Goal: Task Accomplishment & Management: Use online tool/utility

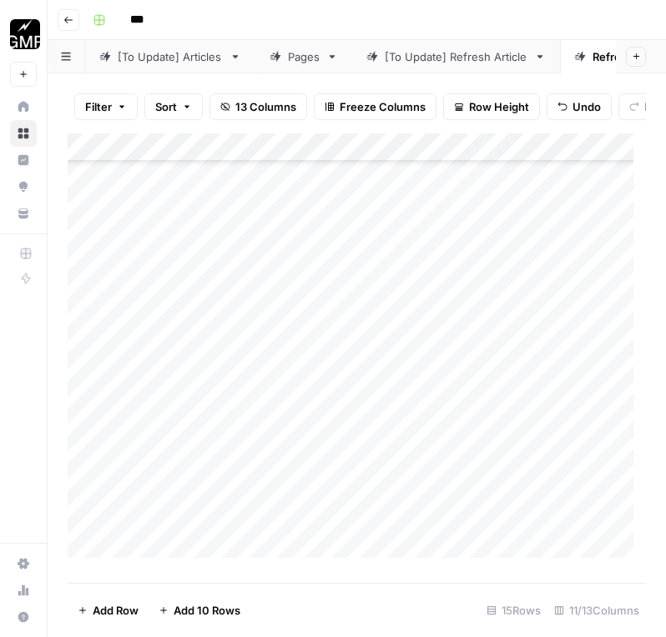
scroll to position [648, 0]
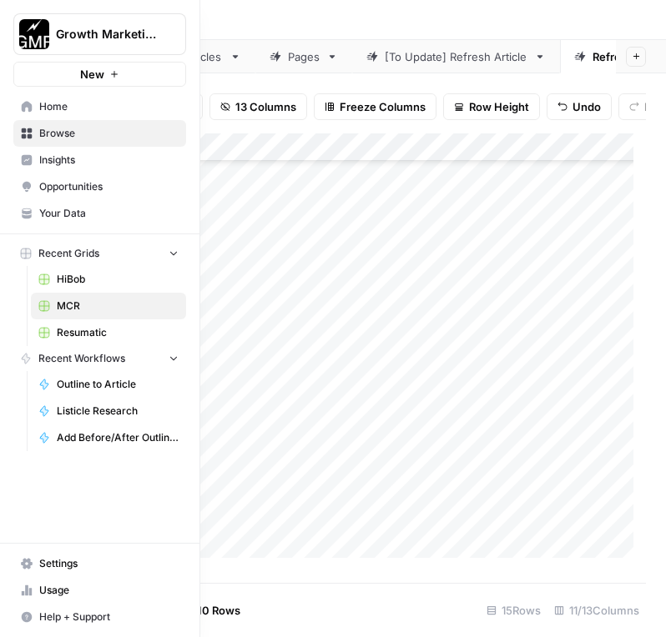
click at [61, 106] on span "Home" at bounding box center [108, 106] width 139 height 15
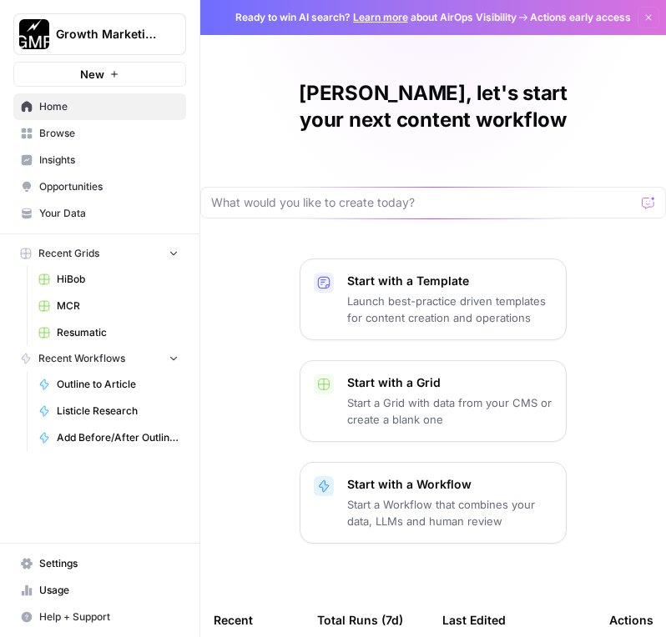
click at [62, 136] on span "Browse" at bounding box center [108, 133] width 139 height 15
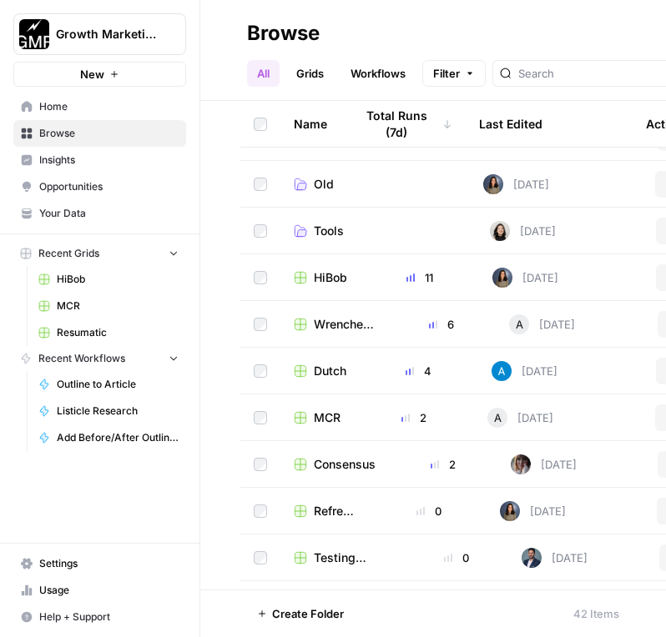
scroll to position [83, 0]
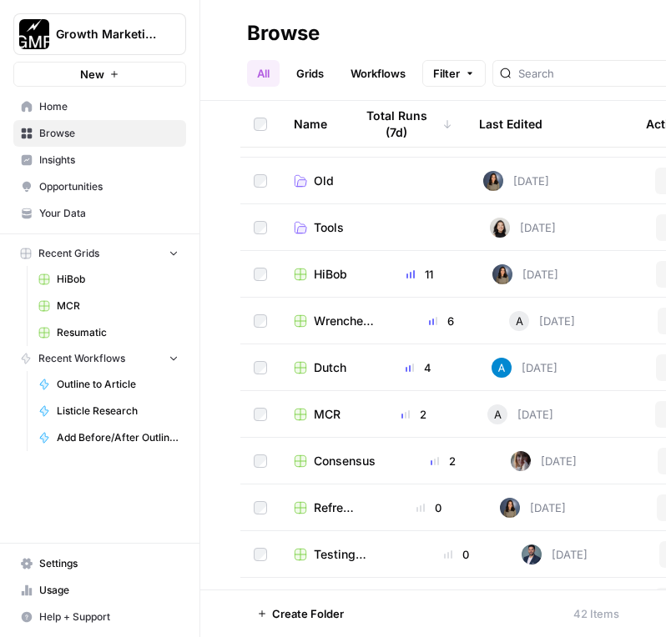
click at [335, 320] on span "Wrenchers (Bendpak)" at bounding box center [344, 321] width 60 height 17
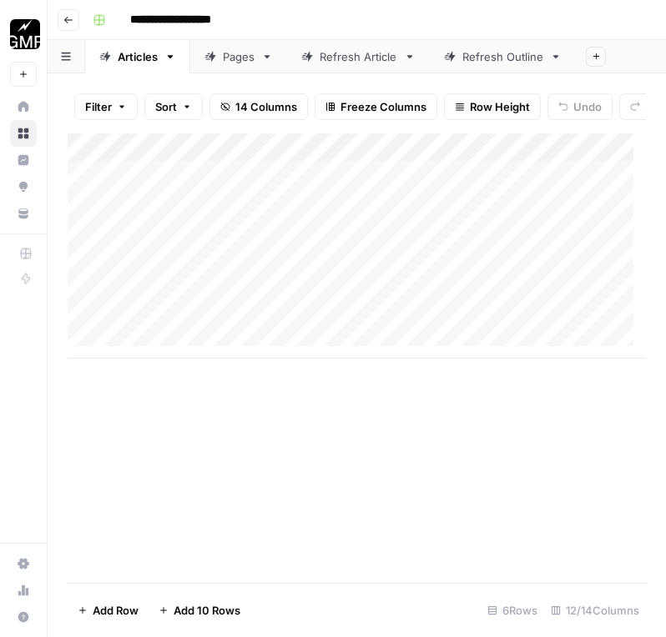
click at [601, 324] on div "Add Column" at bounding box center [357, 245] width 578 height 225
click at [609, 328] on div "Add Column" at bounding box center [357, 245] width 578 height 225
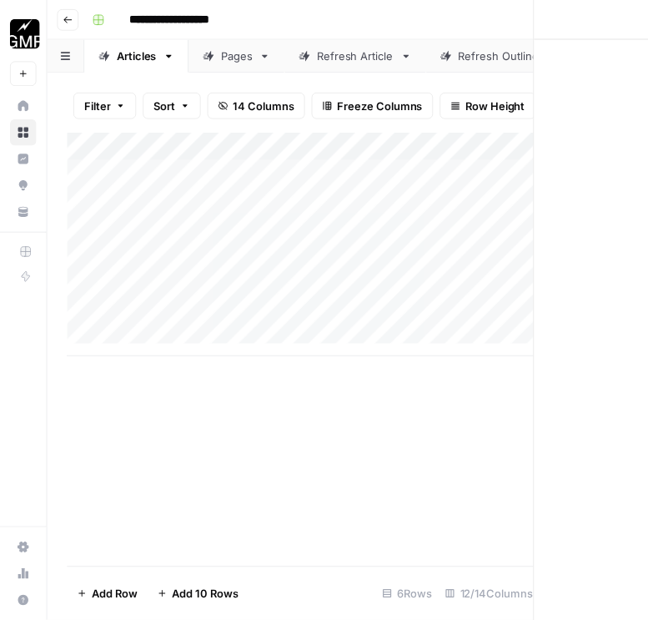
click at [610, 328] on div "Close" at bounding box center [353, 318] width 626 height 637
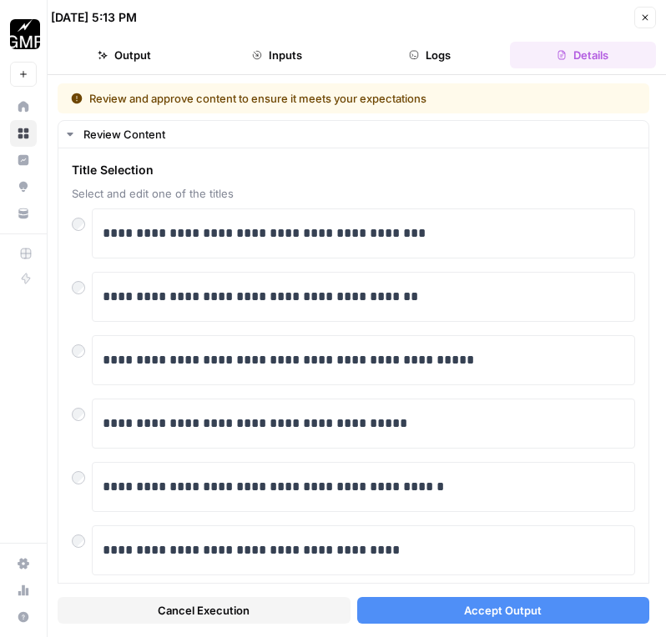
drag, startPoint x: 516, startPoint y: 602, endPoint x: 561, endPoint y: 556, distance: 65.5
click at [516, 602] on span "Accept Output" at bounding box center [503, 610] width 78 height 17
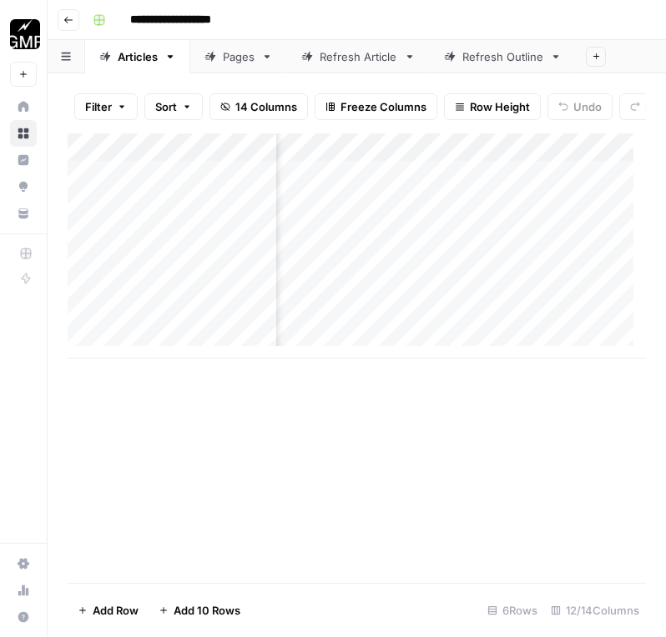
scroll to position [0, 572]
click at [440, 217] on div "Add Column" at bounding box center [357, 245] width 578 height 225
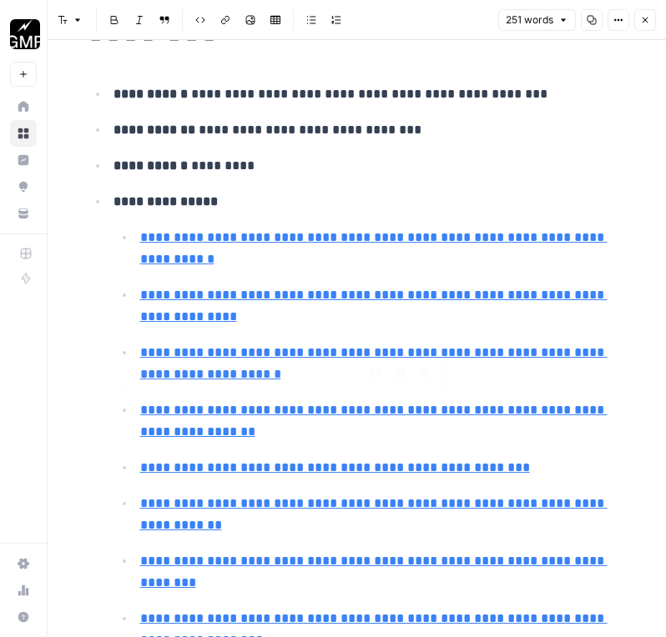
type input "[URL][DOMAIN_NAME]"
